Goal: Go to known website: Access a specific website the user already knows

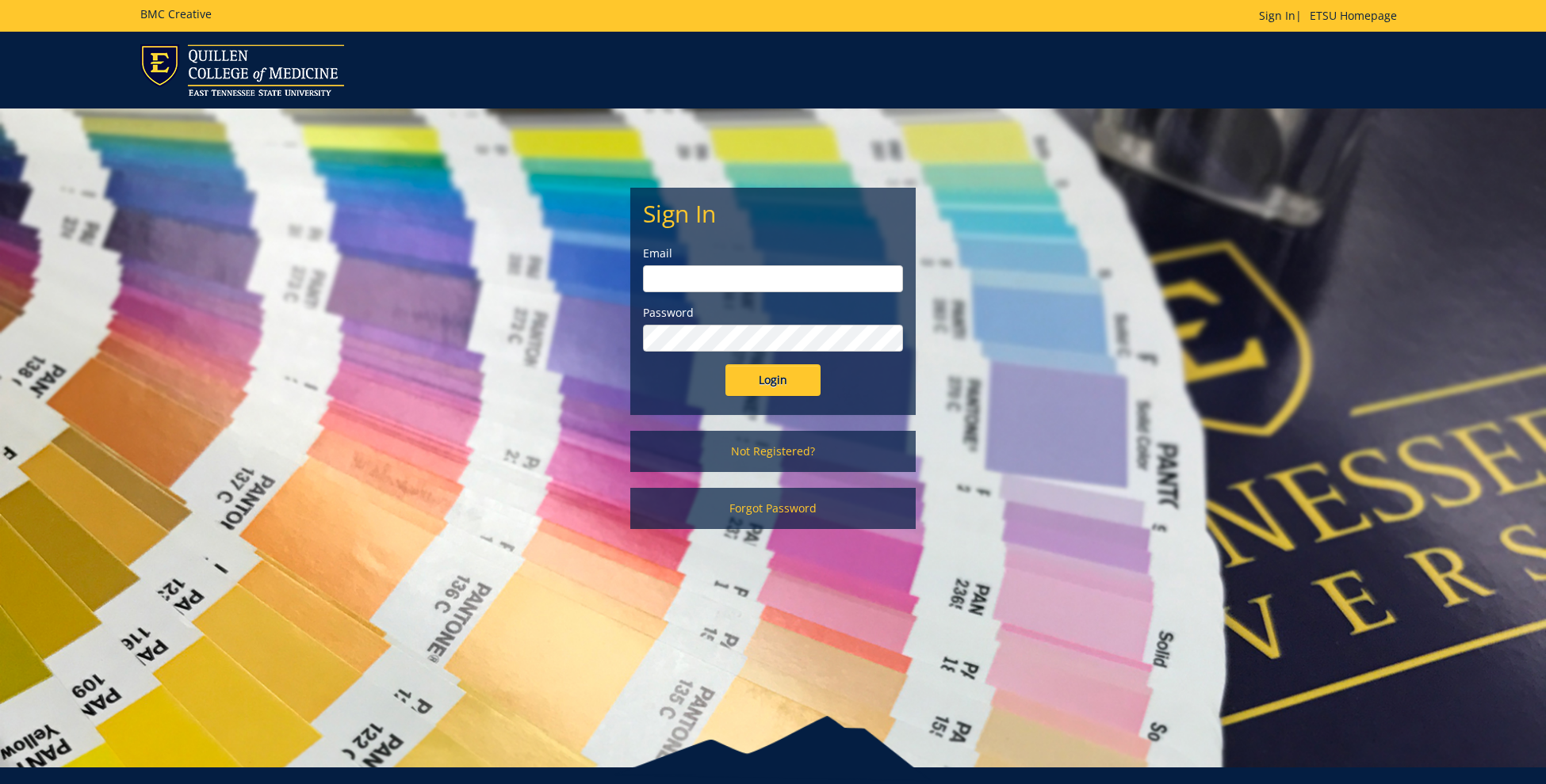
type input "[EMAIL_ADDRESS][DOMAIN_NAME]"
click at [773, 376] on input "Login" at bounding box center [773, 381] width 95 height 32
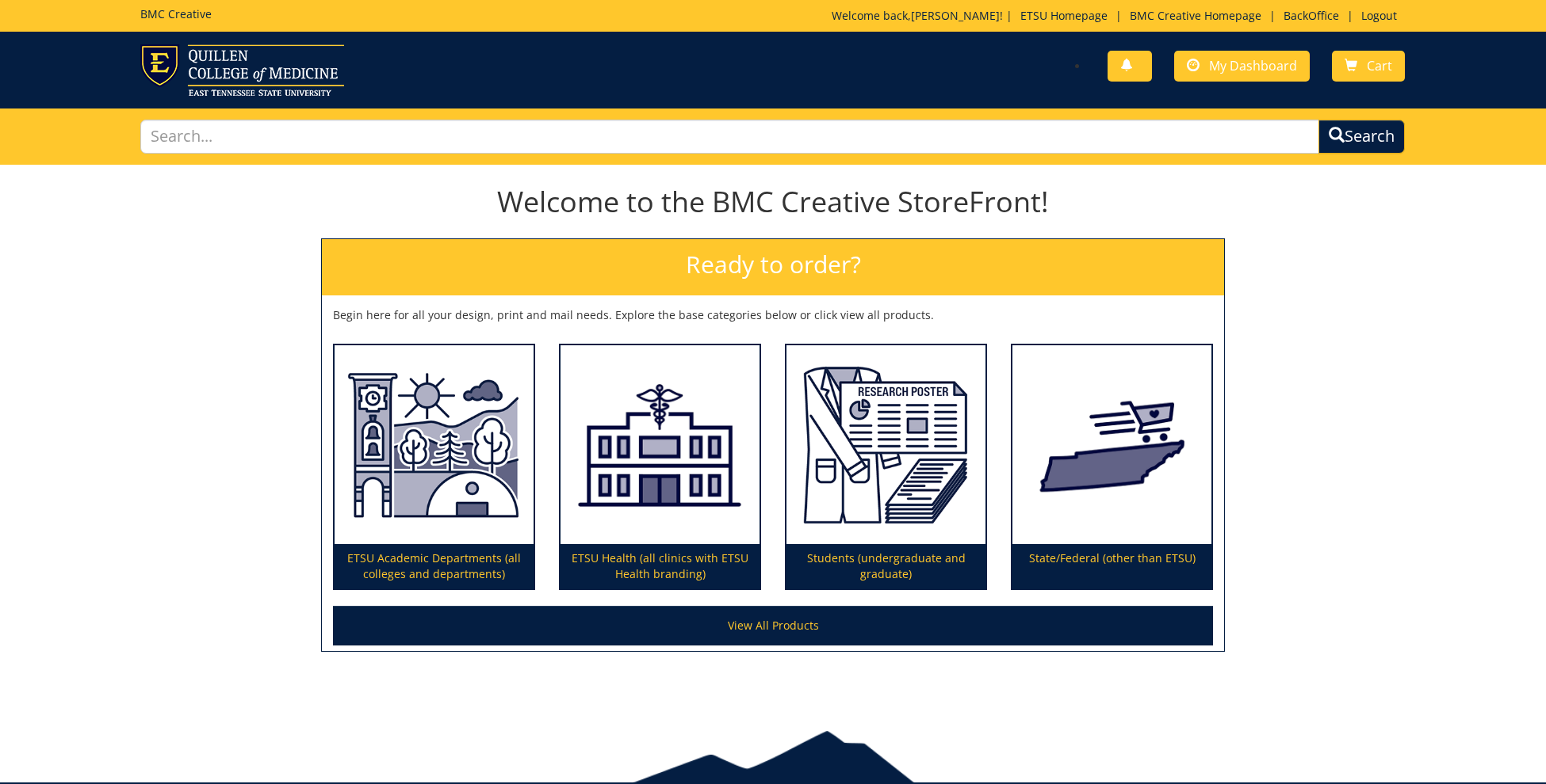
click at [1317, 7] on div "BMC Creative Welcome back, [PERSON_NAME] ! | ETSU Homepage | BMC Creative Homep…" at bounding box center [772, 16] width 1288 height 32
click at [1318, 16] on link "BackOffice" at bounding box center [1311, 15] width 71 height 15
